Goal: Information Seeking & Learning: Learn about a topic

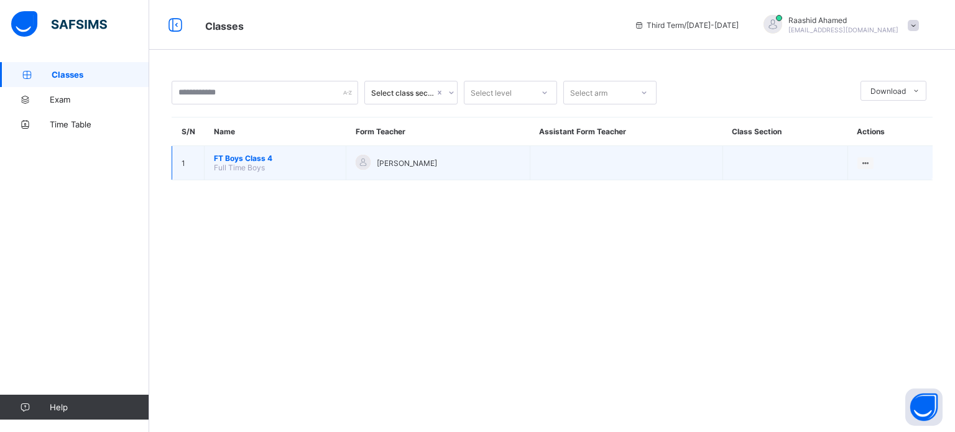
click at [346, 163] on td "[PERSON_NAME]" at bounding box center [438, 163] width 184 height 34
click at [246, 161] on span "FT Boys Class 4" at bounding box center [275, 158] width 122 height 9
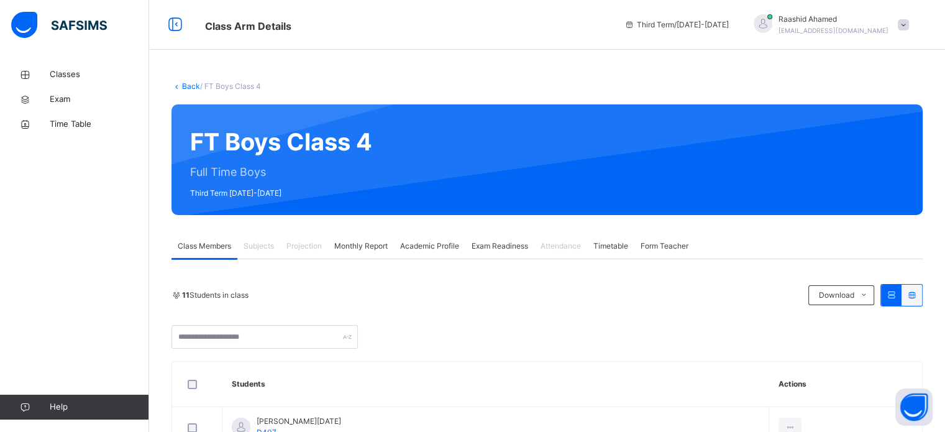
scroll to position [112, 0]
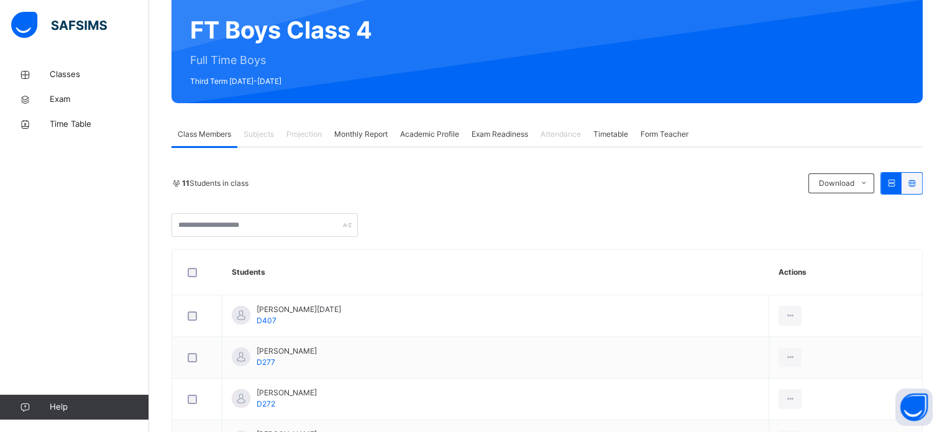
click at [440, 138] on span "Academic Profile" at bounding box center [429, 134] width 59 height 11
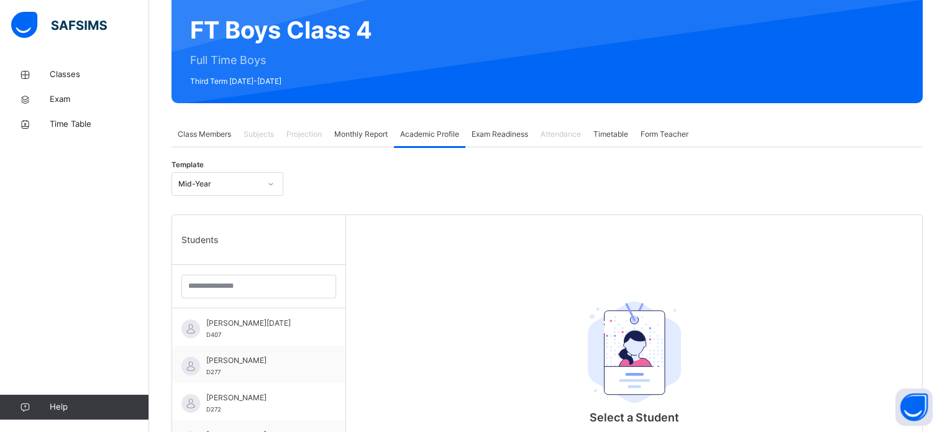
click at [472, 134] on div "Exam Readiness" at bounding box center [500, 134] width 69 height 25
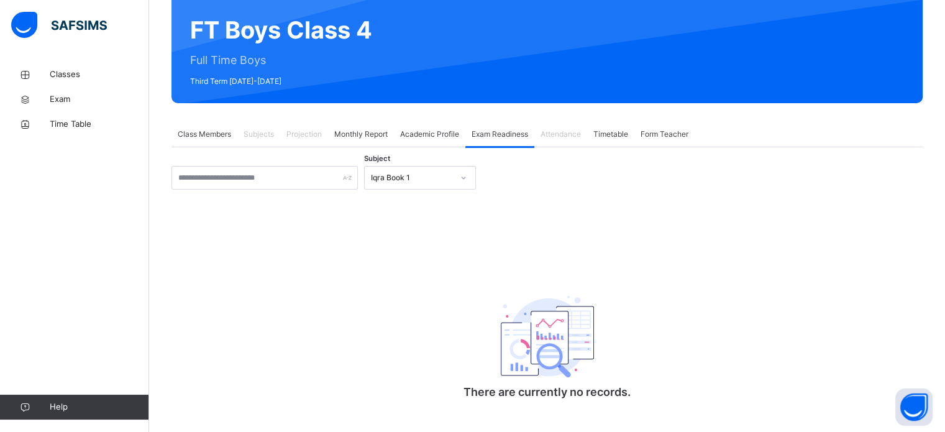
click at [226, 131] on span "Class Members" at bounding box center [204, 134] width 53 height 11
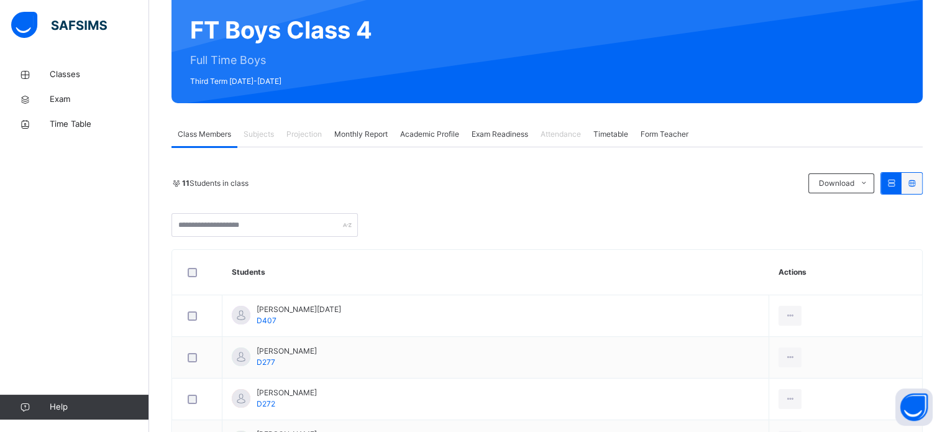
click at [356, 131] on span "Monthly Report" at bounding box center [360, 134] width 53 height 11
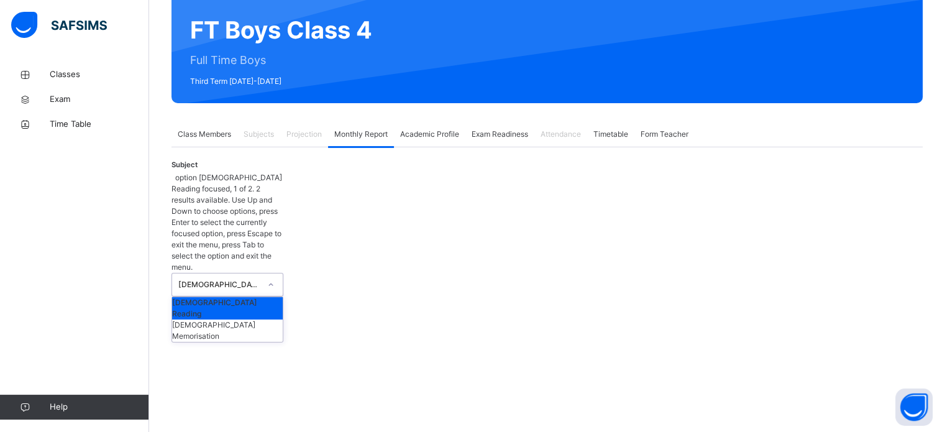
click at [249, 273] on div "[DEMOGRAPHIC_DATA] Reading" at bounding box center [215, 284] width 87 height 22
click at [227, 319] on div "[DEMOGRAPHIC_DATA] Memorisation" at bounding box center [227, 330] width 111 height 22
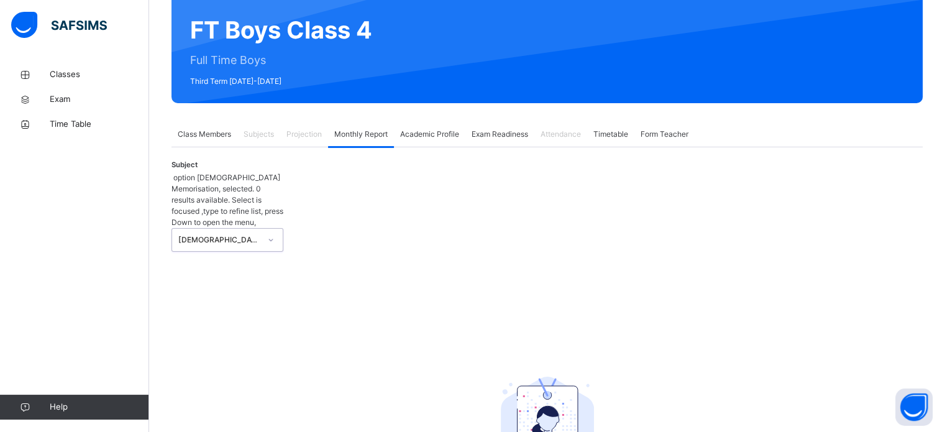
scroll to position [50, 0]
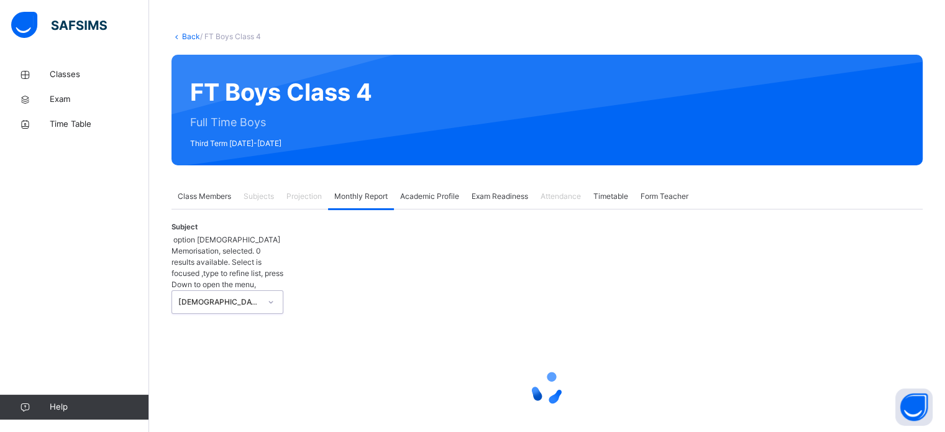
select select "****"
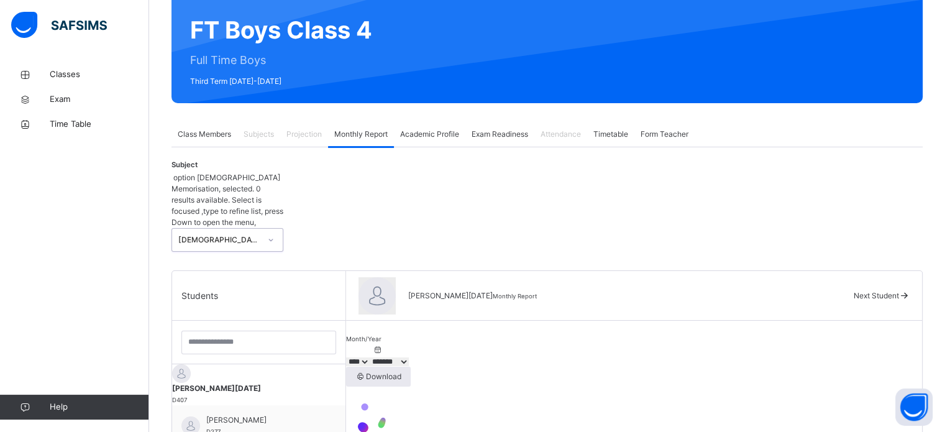
scroll to position [370, 0]
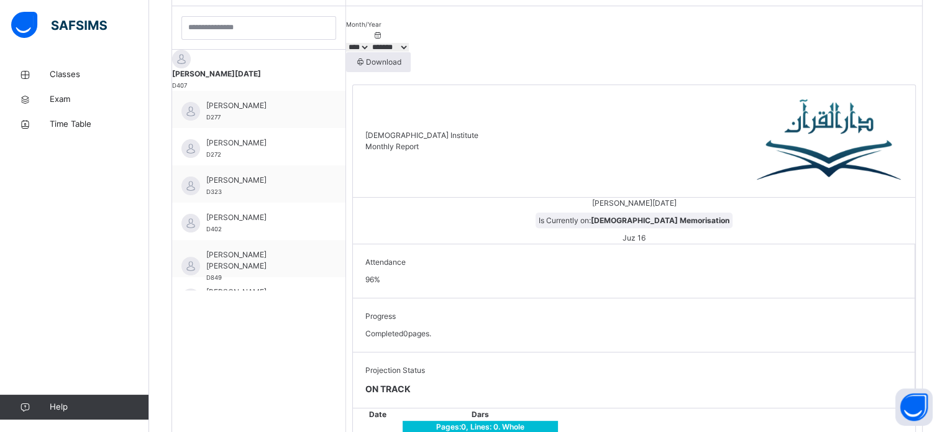
click at [557, 140] on div "Darul Quran Institute Monthly Report" at bounding box center [634, 141] width 562 height 112
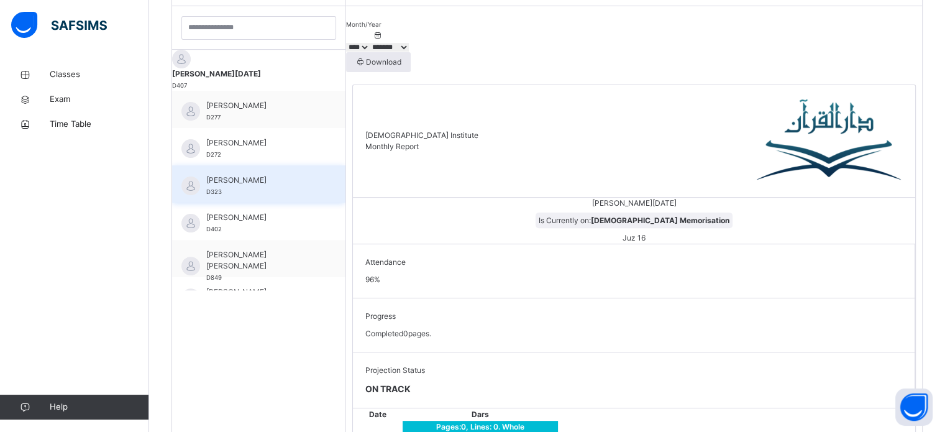
scroll to position [56, 0]
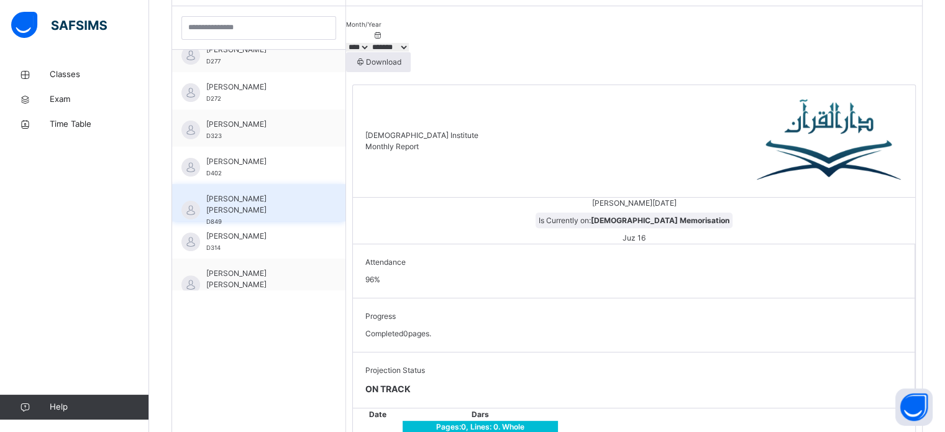
click at [231, 211] on div "[PERSON_NAME] [PERSON_NAME] D849" at bounding box center [261, 210] width 111 height 34
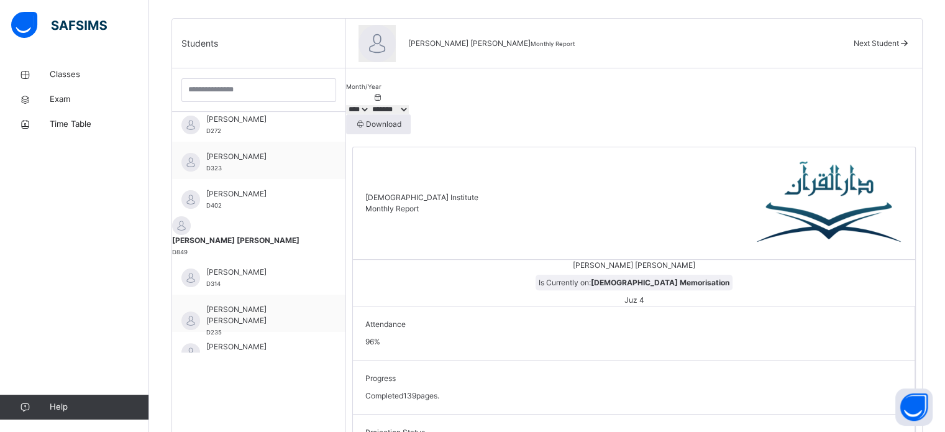
scroll to position [242, 0]
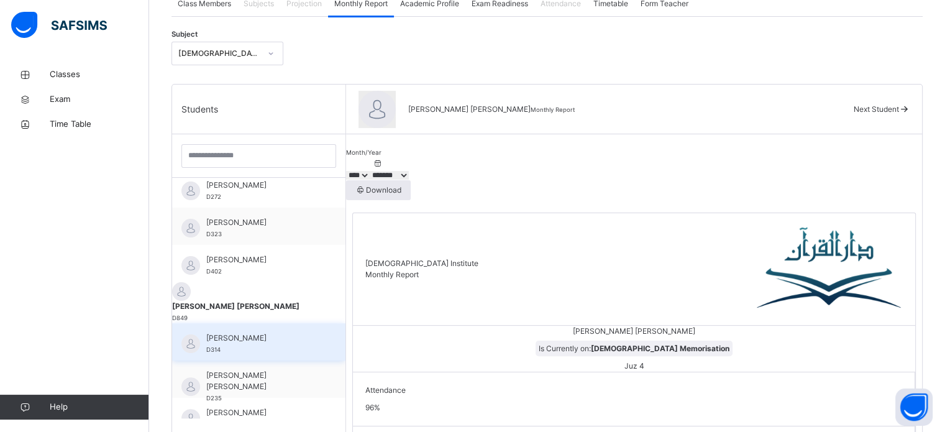
click at [250, 323] on div "[PERSON_NAME] D314" at bounding box center [258, 341] width 173 height 37
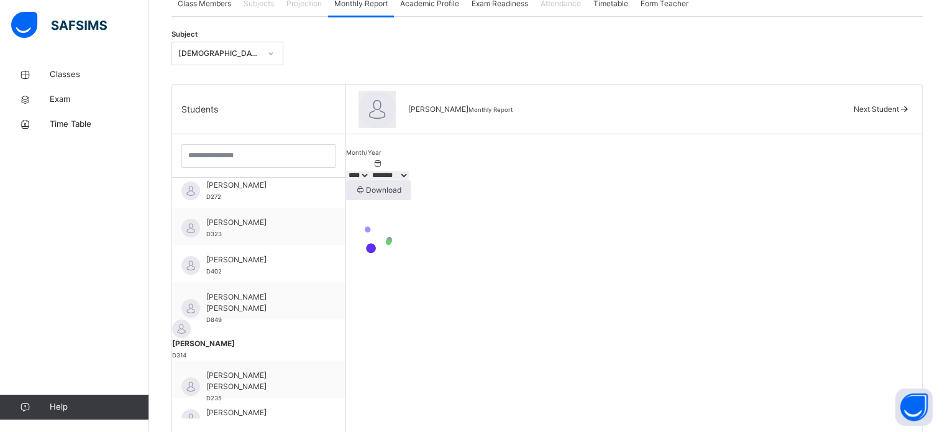
scroll to position [169, 0]
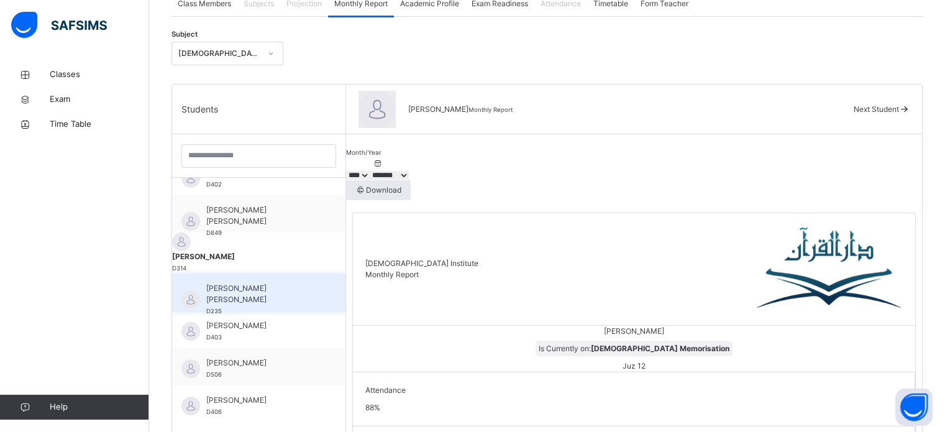
click at [301, 283] on span "[PERSON_NAME] [PERSON_NAME]" at bounding box center [261, 294] width 111 height 22
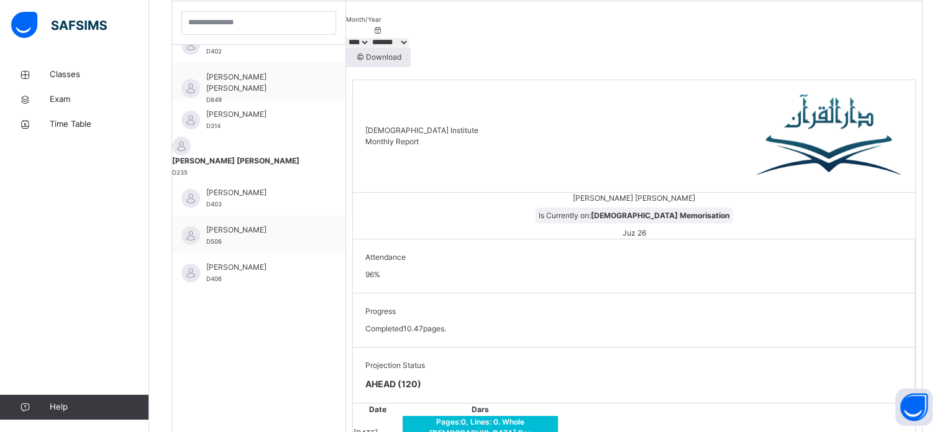
scroll to position [373, 0]
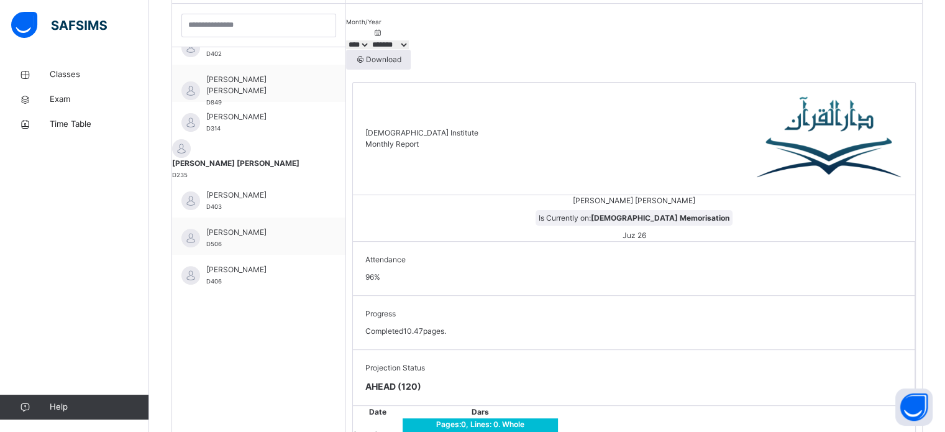
click at [409, 44] on select "***** ******* ******** ***** ***** *** **** **** ****** ********* ******* *****…" at bounding box center [389, 44] width 39 height 9
select select "*"
click at [406, 40] on select "***** ******* ******** ***** ***** *** **** **** ****** ********* ******* *****…" at bounding box center [389, 44] width 39 height 9
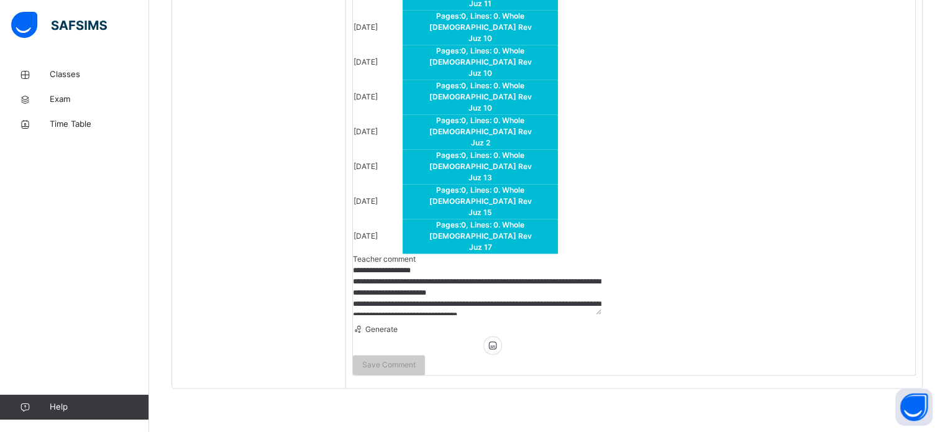
scroll to position [132, 0]
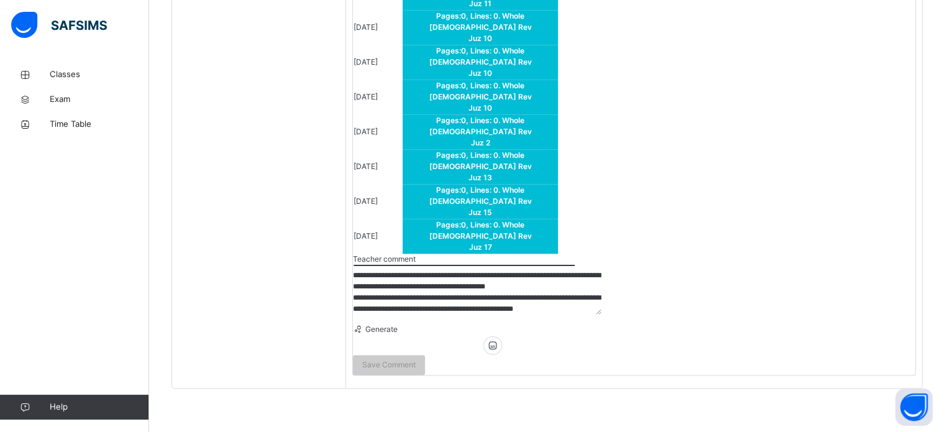
drag, startPoint x: 419, startPoint y: 302, endPoint x: 284, endPoint y: 237, distance: 149.6
